Goal: Transaction & Acquisition: Subscribe to service/newsletter

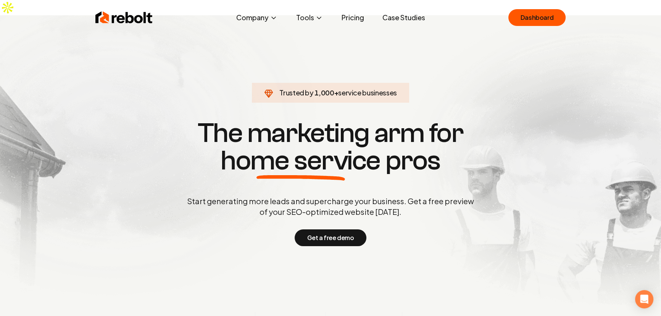
drag, startPoint x: 326, startPoint y: 222, endPoint x: 320, endPoint y: 171, distance: 51.6
click at [320, 171] on div "Trusted by 1,000 + service businesses The marketing arm for home service pros S…" at bounding box center [330, 182] width 379 height 128
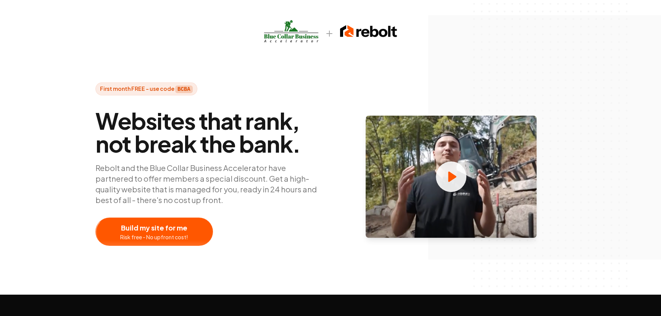
click at [256, 128] on span "Websites that rank, not break the bank." at bounding box center [209, 132] width 229 height 46
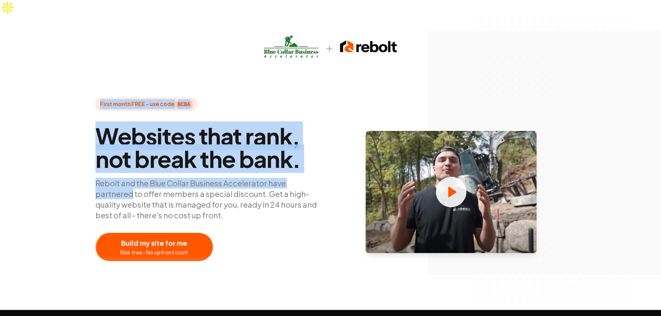
drag, startPoint x: 91, startPoint y: 85, endPoint x: 319, endPoint y: 160, distance: 240.0
click at [320, 159] on div "First month FREE - use code BCBA Websites that rank, not break the bank. Rebolt…" at bounding box center [330, 179] width 489 height 163
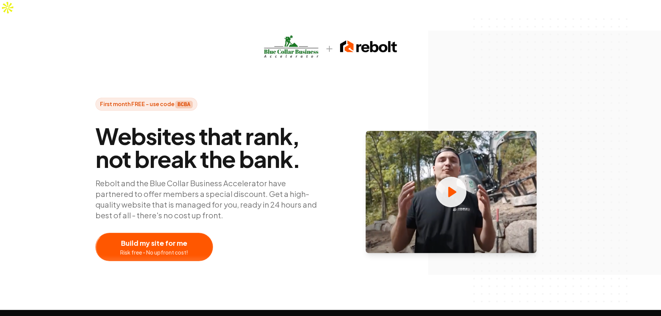
click at [320, 188] on p "Rebolt and the Blue Collar Business Accelerator have partnered to offer members…" at bounding box center [209, 199] width 229 height 43
click at [141, 233] on div at bounding box center [154, 246] width 117 height 27
drag, startPoint x: 78, startPoint y: 207, endPoint x: 258, endPoint y: 249, distance: 185.3
click at [258, 249] on div "First month FREE - use code BCBA Websites that rank, not break the bank. Rebolt…" at bounding box center [330, 162] width 661 height 295
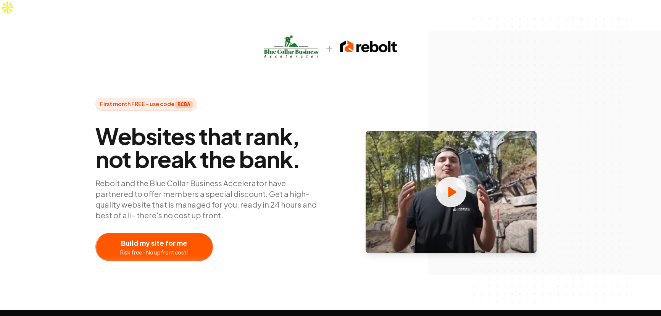
click at [265, 196] on p "Rebolt and the Blue Collar Business Accelerator have partnered to offer members…" at bounding box center [209, 199] width 229 height 43
click at [265, 195] on p "Rebolt and the Blue Collar Business Accelerator have partnered to offer members…" at bounding box center [209, 199] width 229 height 43
click at [264, 192] on p "Rebolt and the Blue Collar Business Accelerator have partnered to offer members…" at bounding box center [209, 199] width 229 height 43
click at [255, 131] on span "Websites that rank, not break the bank." at bounding box center [209, 148] width 229 height 46
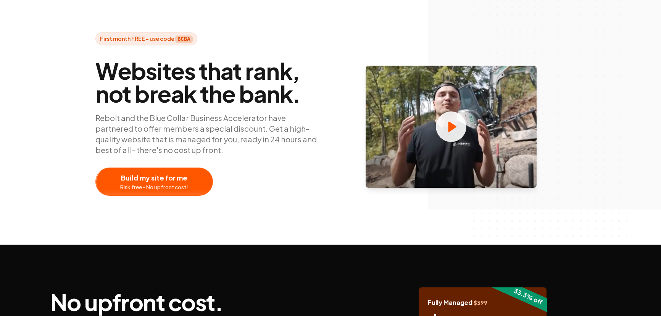
scroll to position [69, 0]
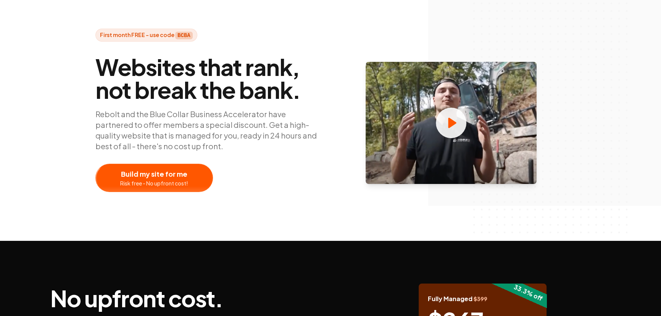
click at [294, 150] on div "Websites that rank, not break the bank. Rebolt and the Blue Collar Business Acc…" at bounding box center [209, 123] width 229 height 138
click at [244, 122] on p "Rebolt and the Blue Collar Business Accelerator have partnered to offer members…" at bounding box center [209, 130] width 229 height 43
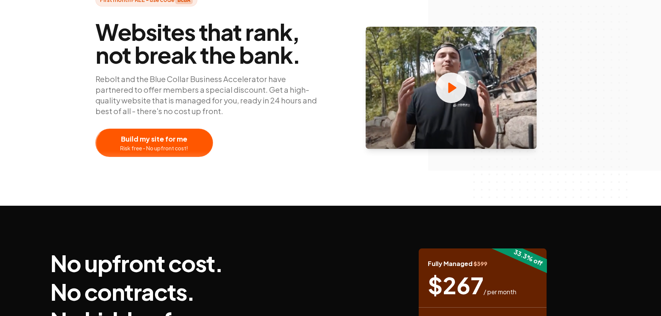
scroll to position [104, 0]
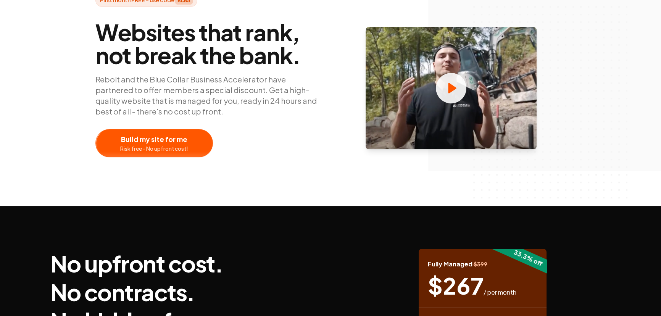
click at [284, 129] on link "Build my site for me Risk free - No upfront cost!" at bounding box center [193, 143] width 196 height 28
click at [292, 130] on div "Websites that rank, not break the bank. Rebolt and the Blue Collar Business Acc…" at bounding box center [209, 88] width 229 height 138
drag, startPoint x: 288, startPoint y: 126, endPoint x: 266, endPoint y: 126, distance: 21.4
click at [267, 126] on div "Websites that rank, not break the bank. Rebolt and the Blue Collar Business Acc…" at bounding box center [209, 88] width 229 height 138
click at [266, 129] on link "Build my site for me Risk free - No upfront cost!" at bounding box center [193, 143] width 196 height 28
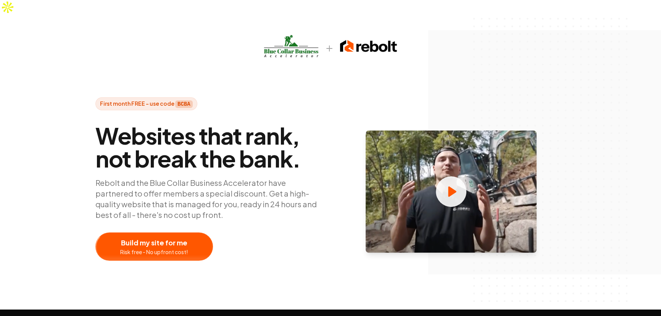
scroll to position [0, 0]
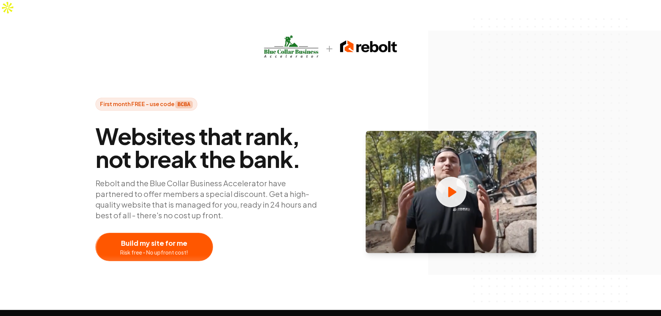
click at [153, 98] on span "First month FREE - use code BCBA" at bounding box center [146, 104] width 102 height 13
click at [253, 178] on p "Rebolt and the Blue Collar Business Accelerator have partnered to offer members…" at bounding box center [209, 199] width 229 height 43
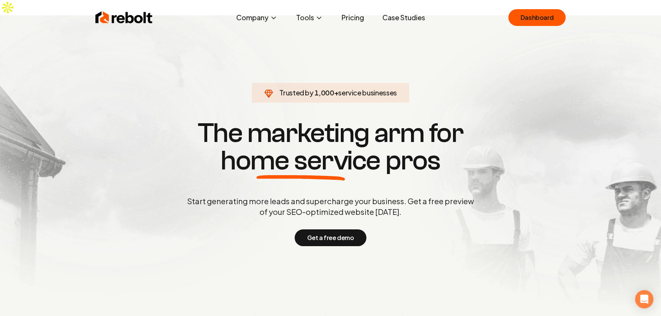
click at [351, 169] on div "Trusted by 1,000 + service businesses The marketing arm for home service pros S…" at bounding box center [330, 182] width 379 height 128
click at [163, 73] on section "Trusted by 1,000 + service businesses The marketing arm for home service pros S…" at bounding box center [330, 182] width 379 height 285
